Goal: Navigation & Orientation: Find specific page/section

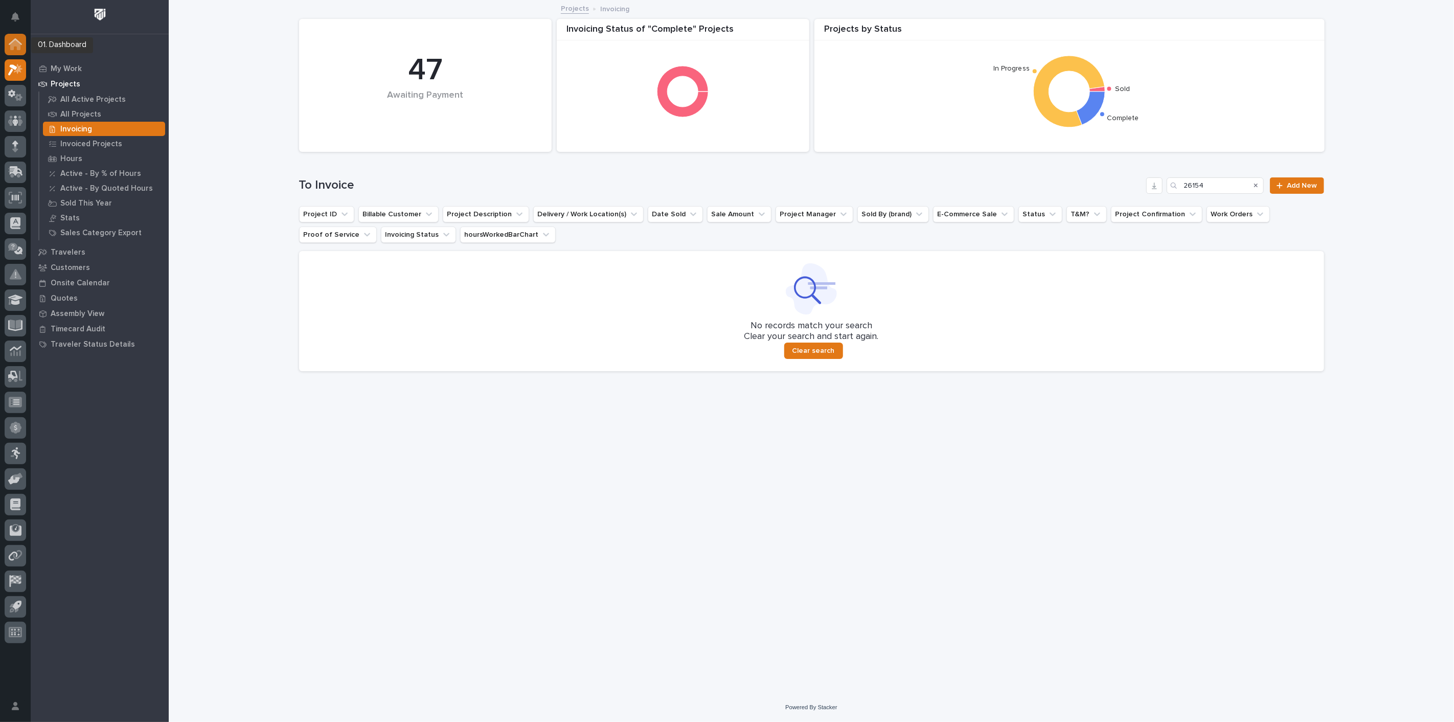
click at [20, 43] on icon at bounding box center [15, 41] width 13 height 7
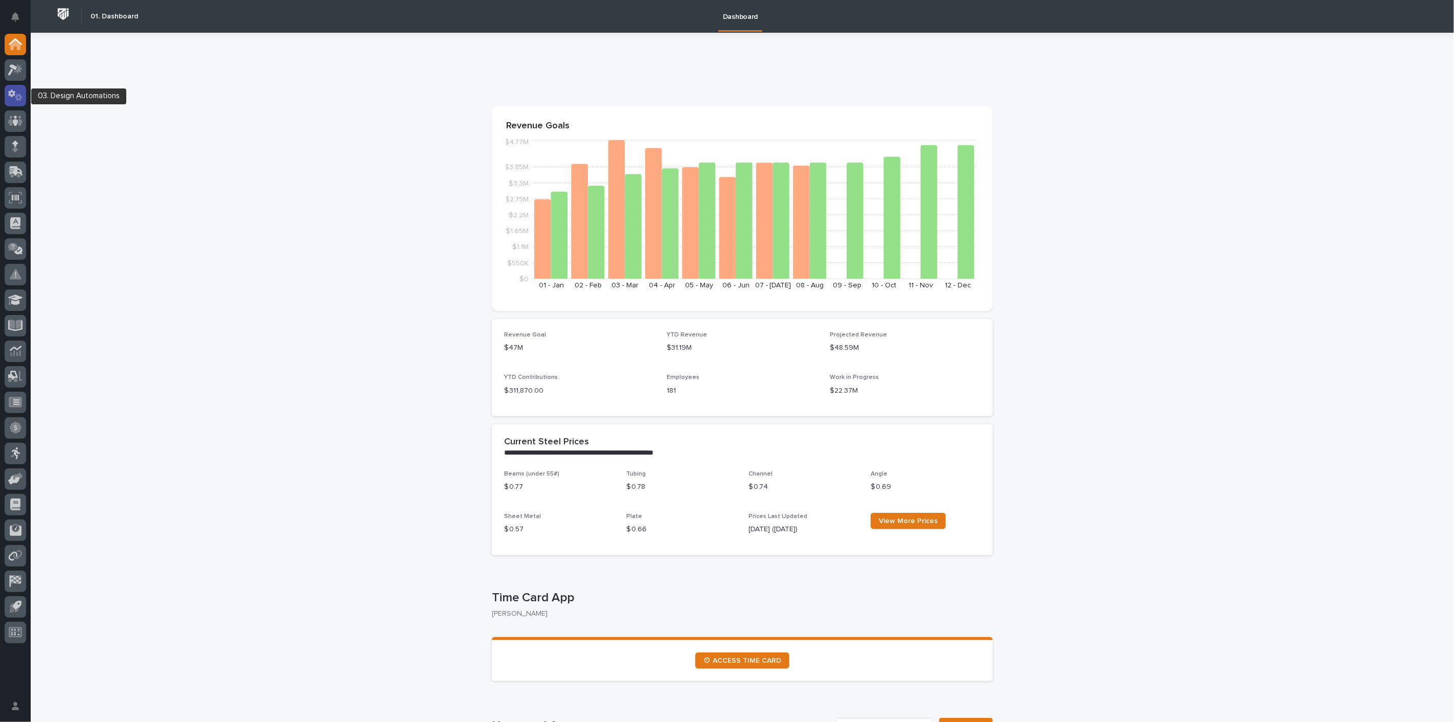
click at [17, 94] on icon at bounding box center [19, 97] width 8 height 7
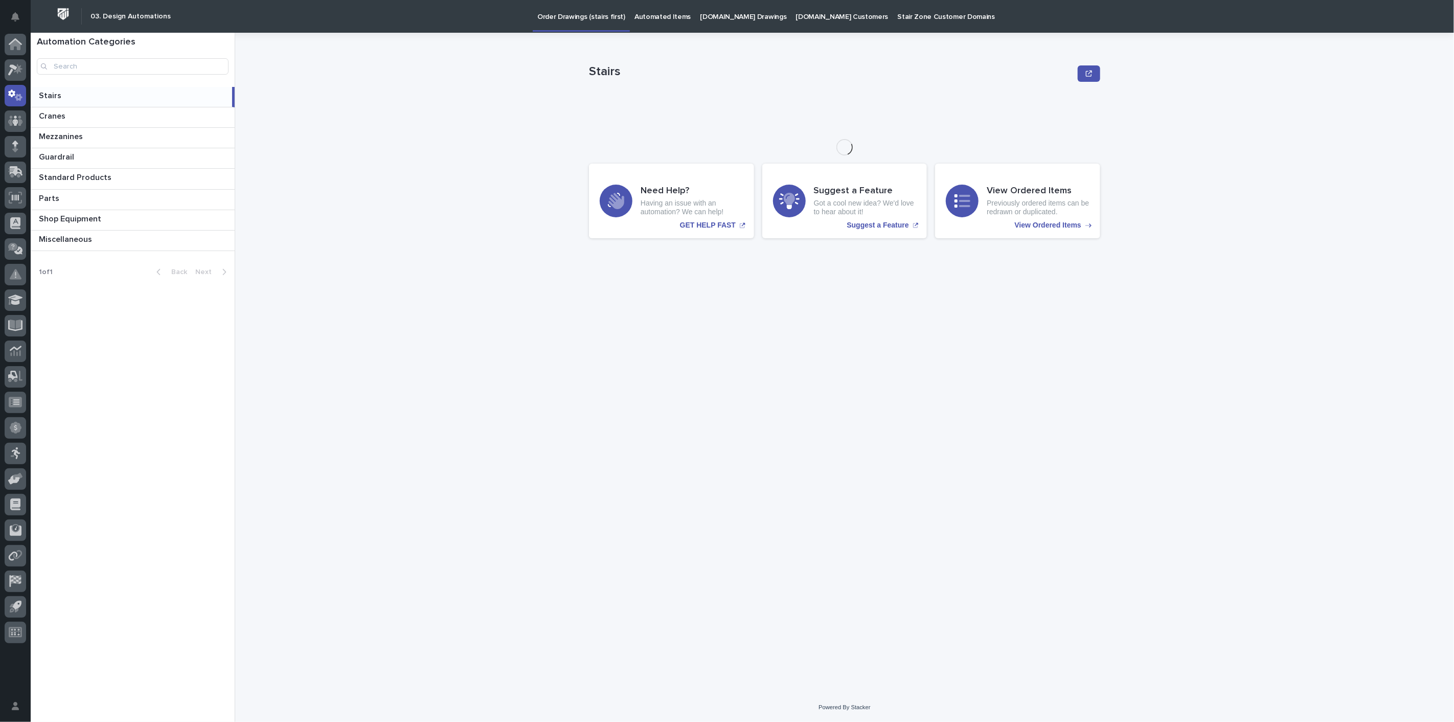
click at [26, 73] on div at bounding box center [15, 341] width 31 height 614
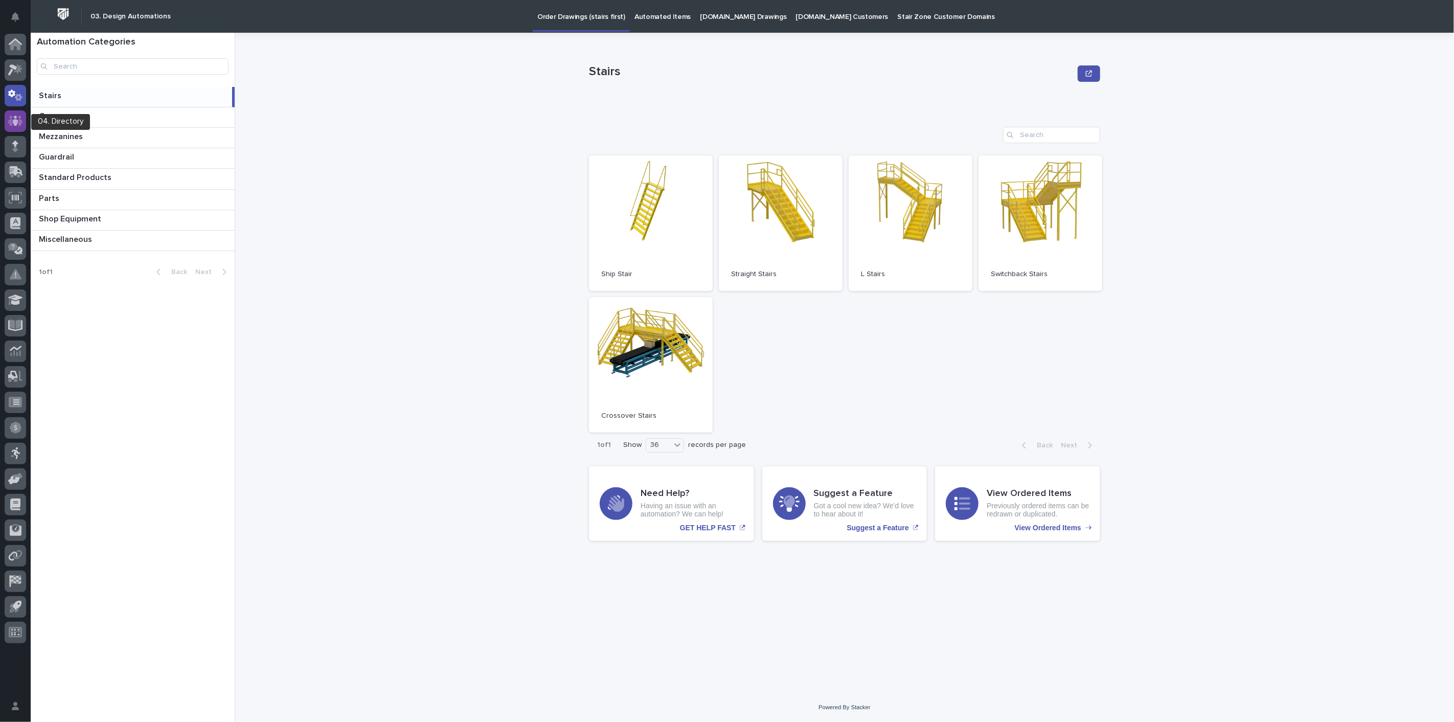
click at [16, 113] on div at bounding box center [15, 120] width 21 height 21
